Goal: Task Accomplishment & Management: Use online tool/utility

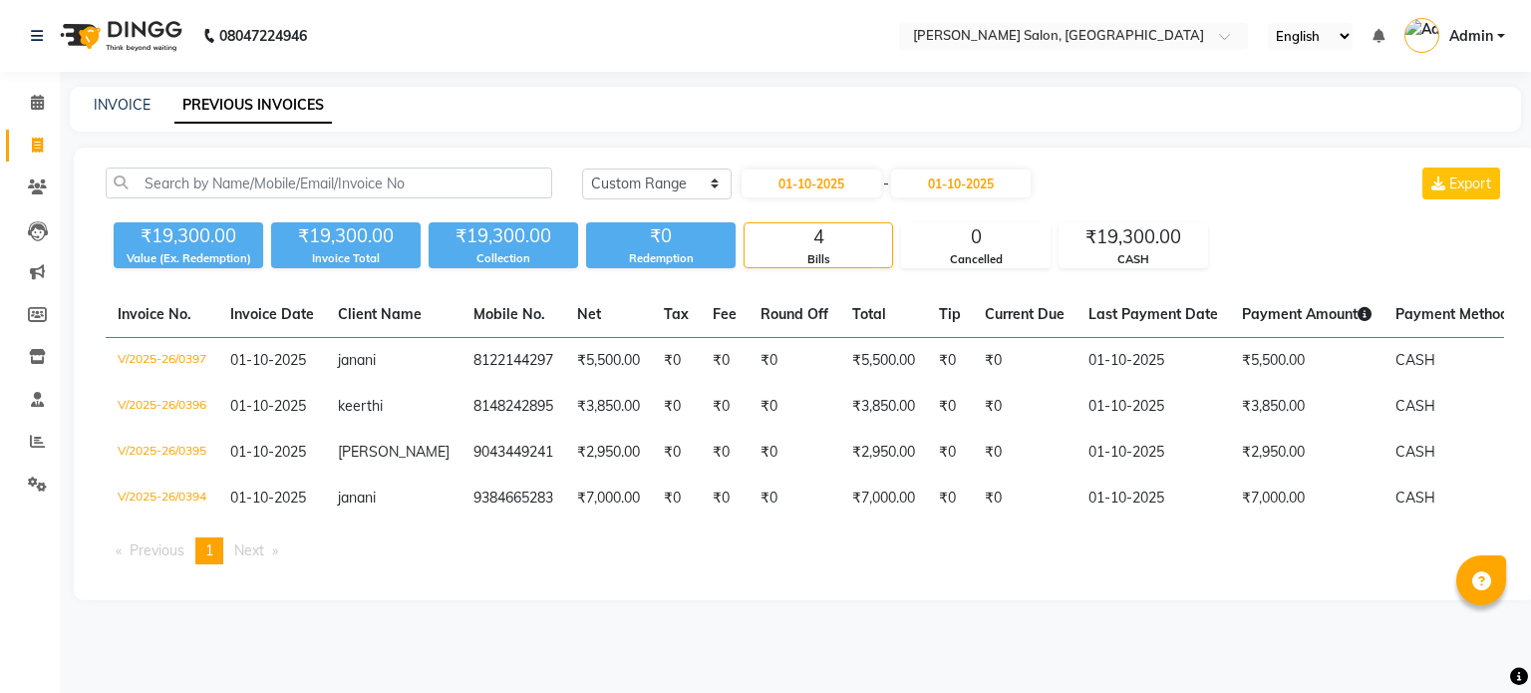
select select "range"
click at [123, 108] on link "INVOICE" at bounding box center [122, 105] width 57 height 18
select select "service"
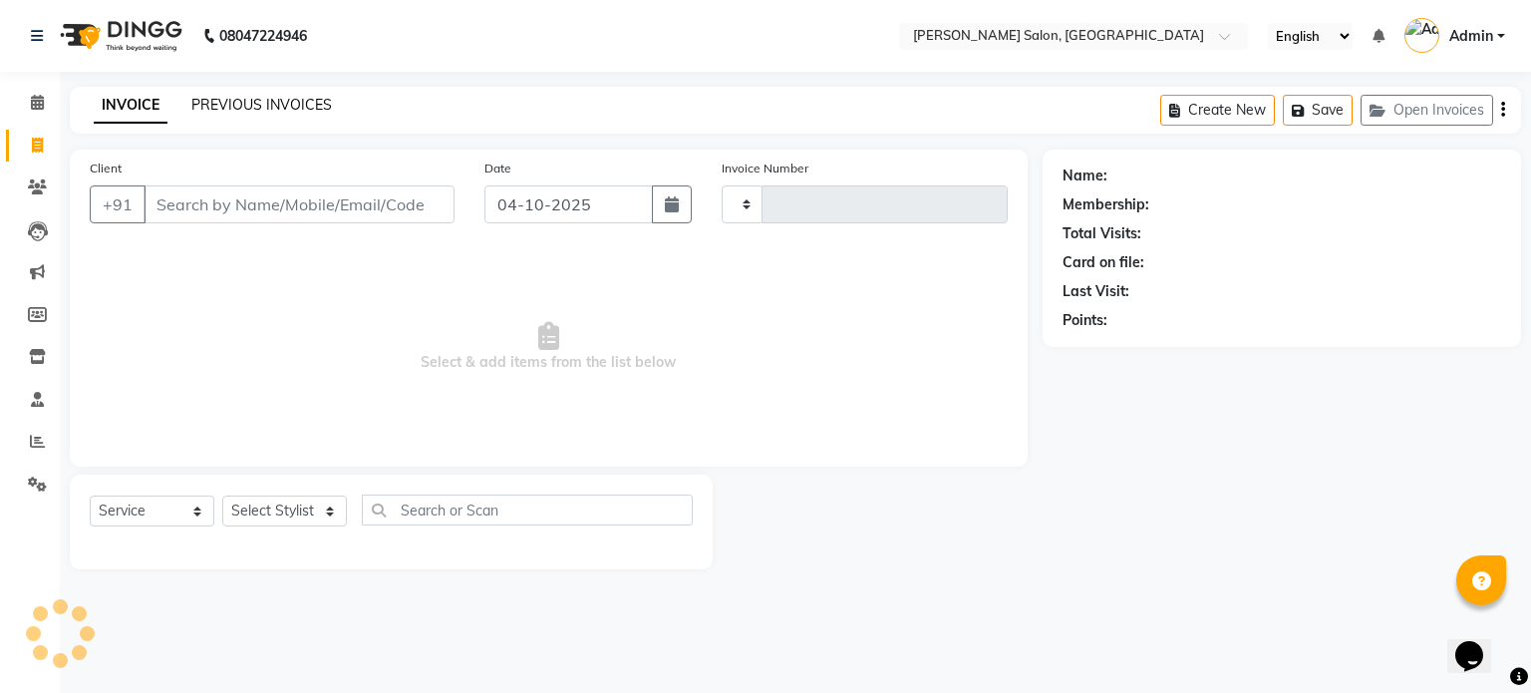
type input "0401"
select select "7119"
click at [239, 99] on link "PREVIOUS INVOICES" at bounding box center [261, 105] width 141 height 18
